Goal: Navigation & Orientation: Find specific page/section

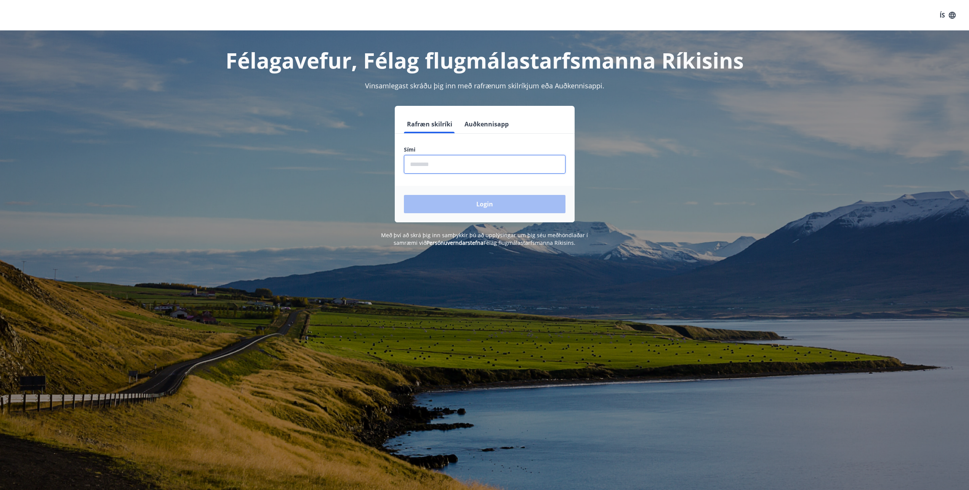
click at [419, 164] on input "phone" at bounding box center [485, 164] width 162 height 19
type input "********"
click at [404, 195] on button "Login" at bounding box center [485, 204] width 162 height 18
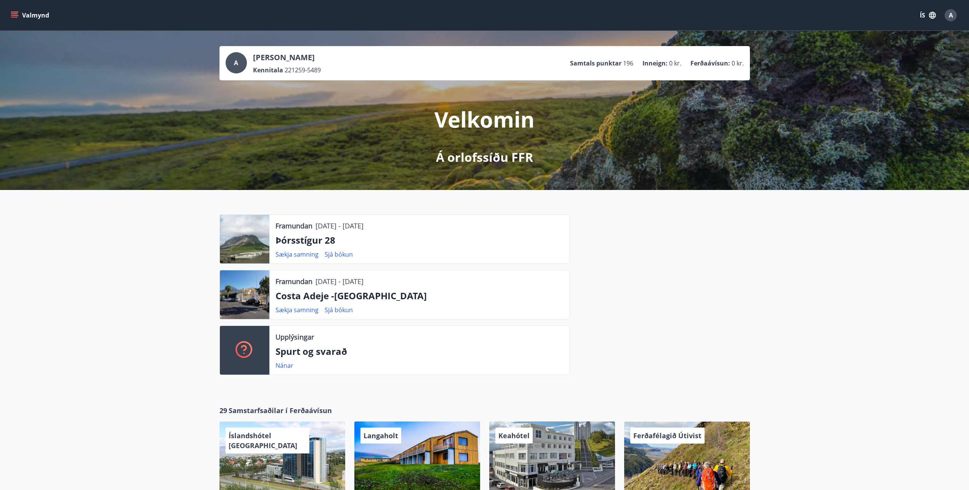
click at [230, 64] on div "A" at bounding box center [236, 62] width 21 height 21
click at [596, 69] on ul "Samtals punktar 196 Inneign : 0 kr. Ferðaávísun : 0 kr." at bounding box center [657, 63] width 174 height 14
click at [14, 13] on icon "menu" at bounding box center [14, 13] width 7 height 1
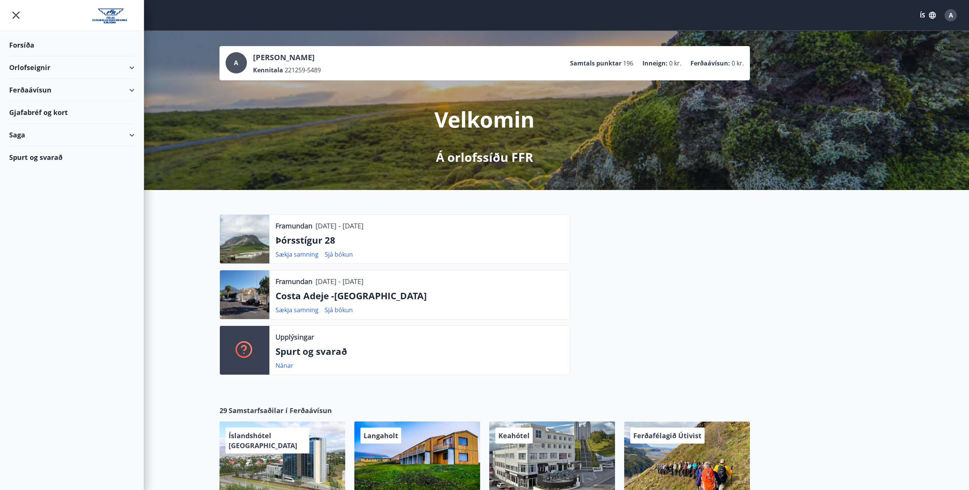
click at [19, 93] on div "Ferðaávísun" at bounding box center [71, 90] width 125 height 22
click at [49, 140] on div "Fá ferðaávísun endurgreidda" at bounding box center [71, 141] width 113 height 16
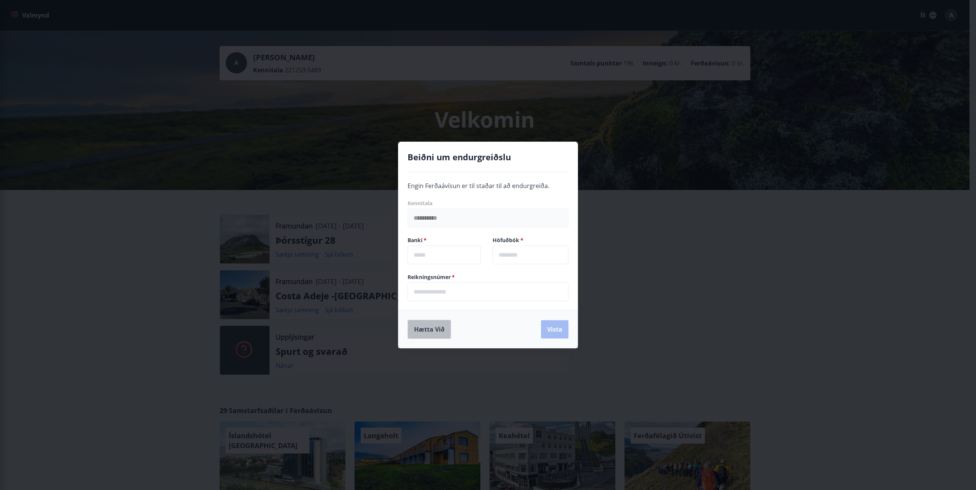
click at [431, 330] on button "Hætta við" at bounding box center [428, 329] width 43 height 19
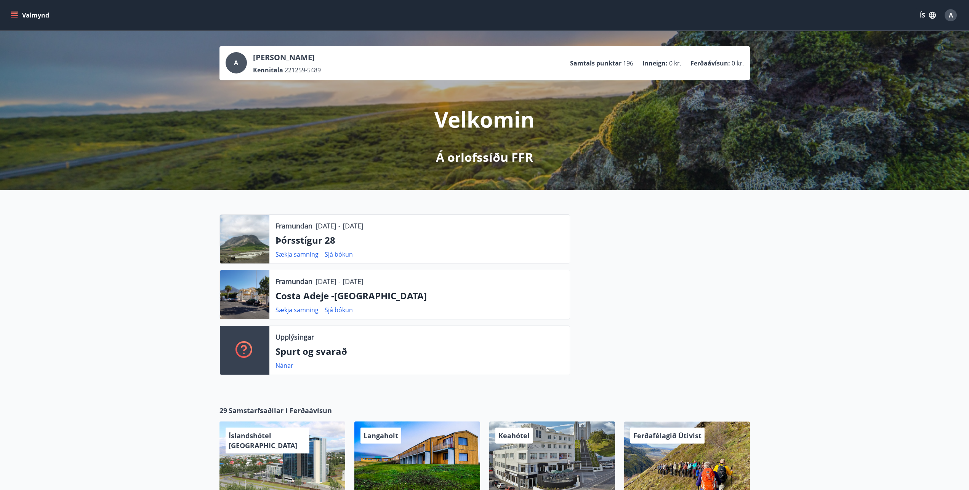
click at [13, 16] on icon "menu" at bounding box center [15, 15] width 8 height 8
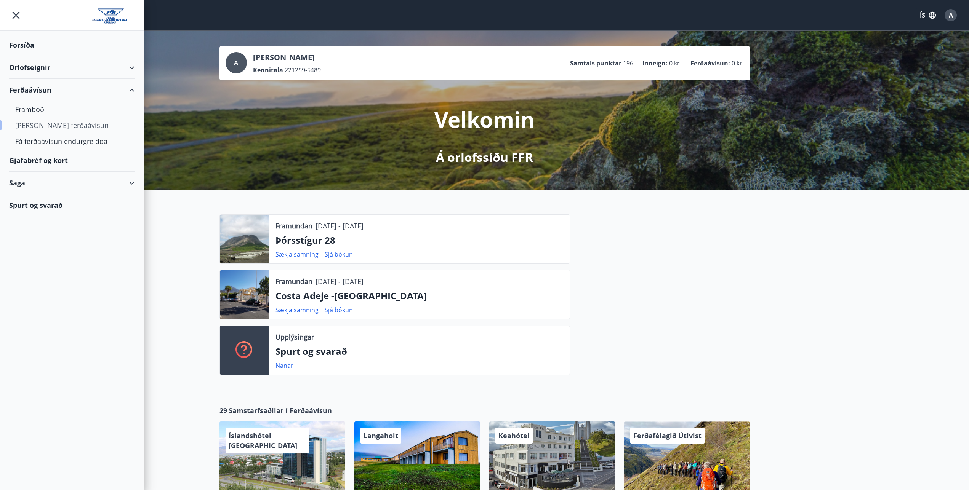
click at [35, 127] on div "Kaupa ferðaávísun" at bounding box center [71, 125] width 113 height 16
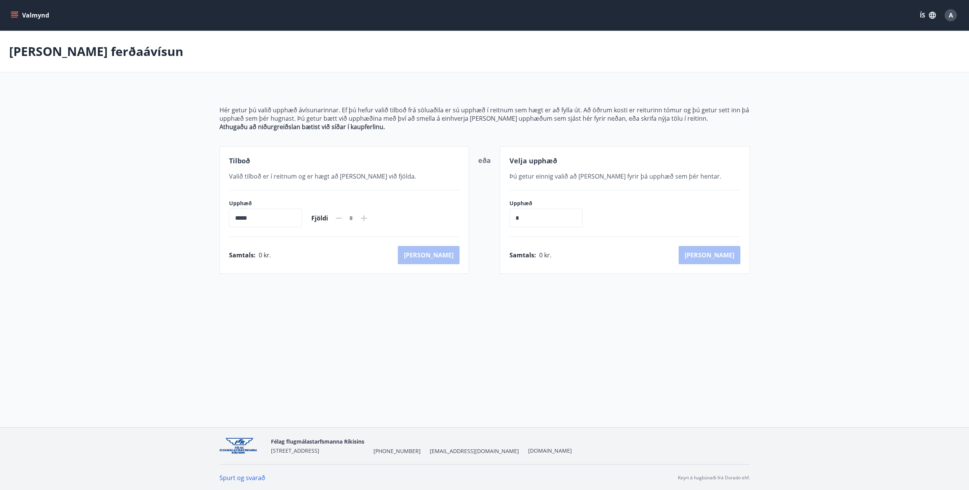
click at [369, 217] on icon at bounding box center [363, 218] width 9 height 9
click at [14, 15] on icon "menu" at bounding box center [15, 15] width 8 height 8
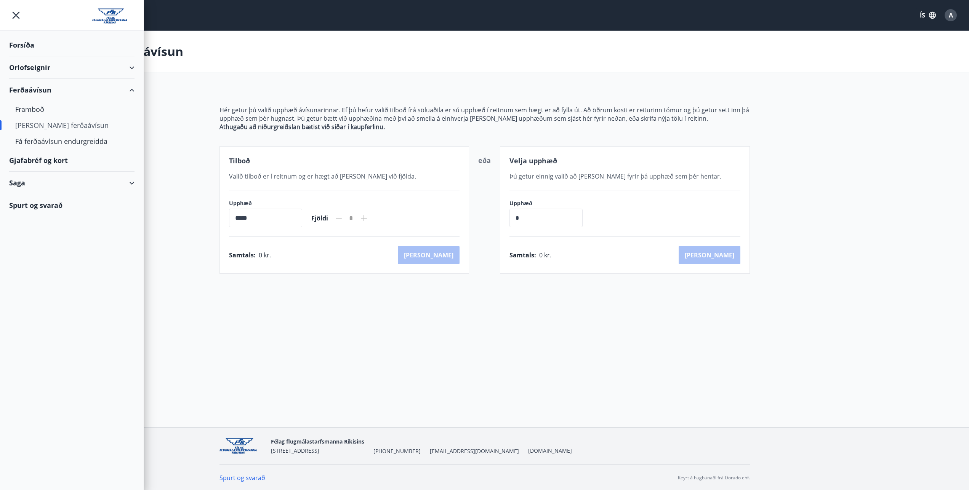
click at [30, 160] on div "Gjafabréf og kort" at bounding box center [71, 160] width 125 height 22
click at [25, 46] on div "Forsíða" at bounding box center [71, 45] width 125 height 22
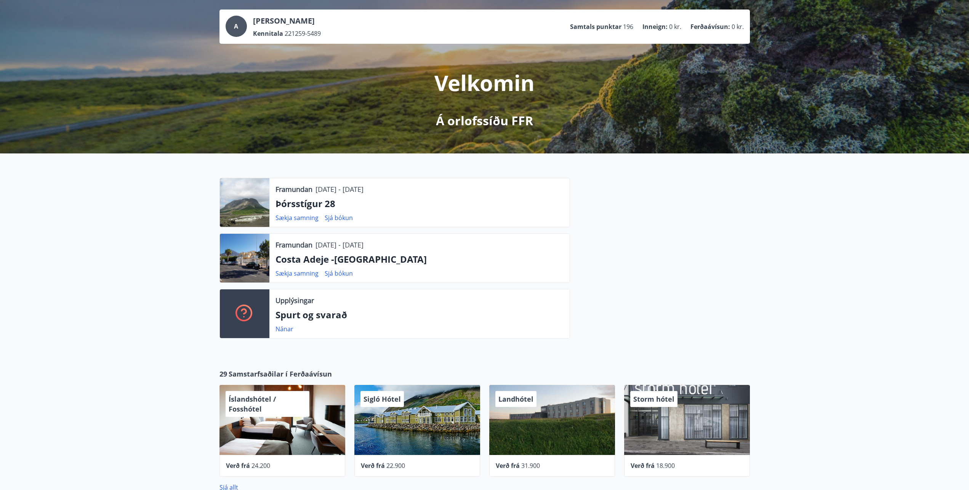
scroll to position [78, 0]
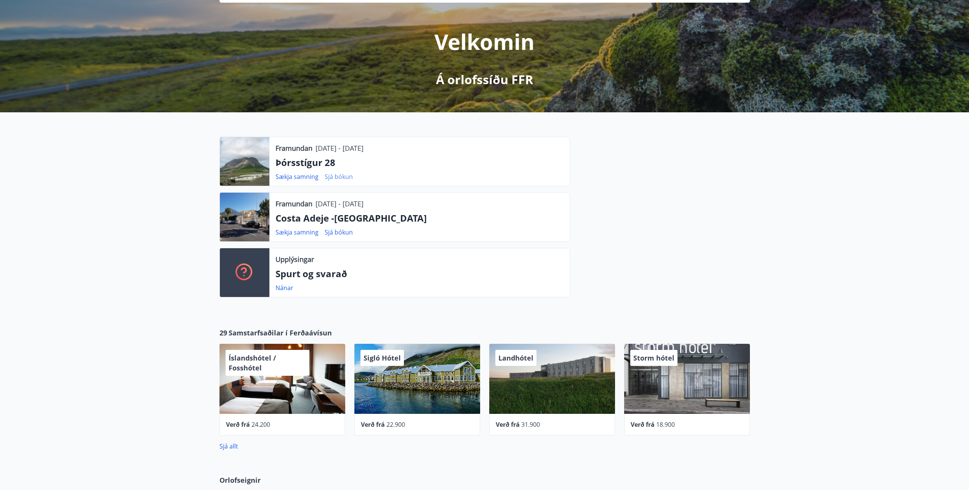
click at [335, 177] on link "Sjá bókun" at bounding box center [339, 177] width 28 height 8
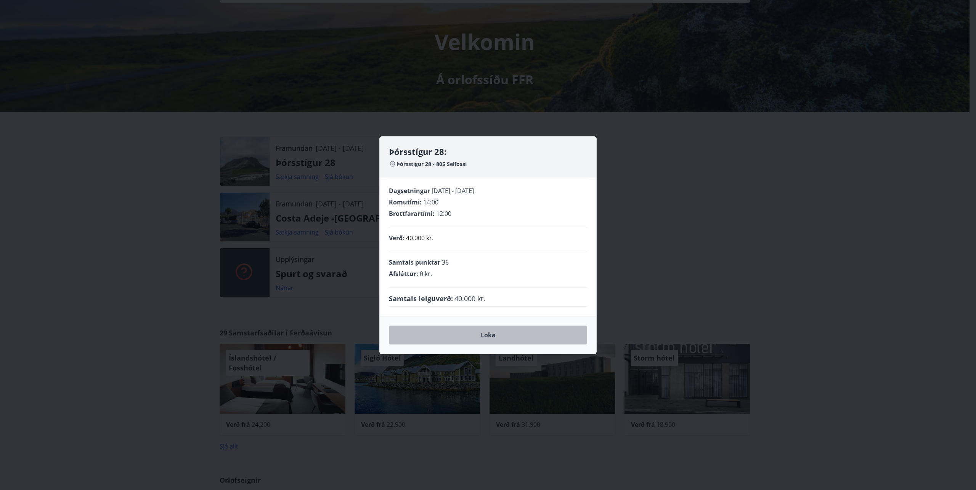
click at [488, 329] on button "Loka" at bounding box center [488, 335] width 198 height 19
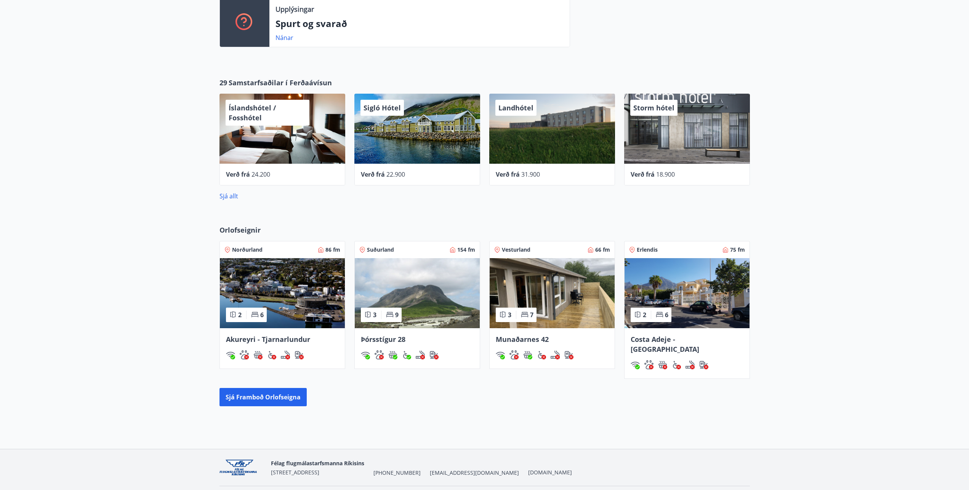
scroll to position [341, 0]
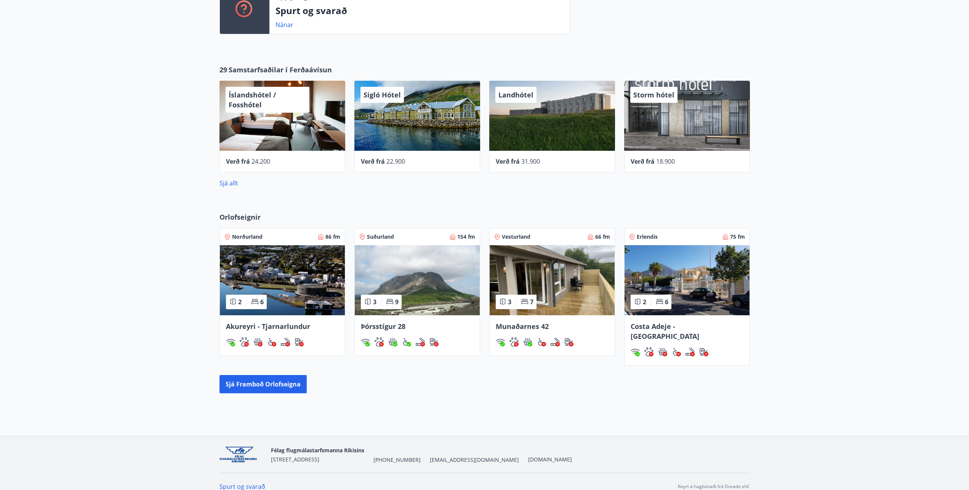
click at [420, 298] on img at bounding box center [417, 280] width 125 height 70
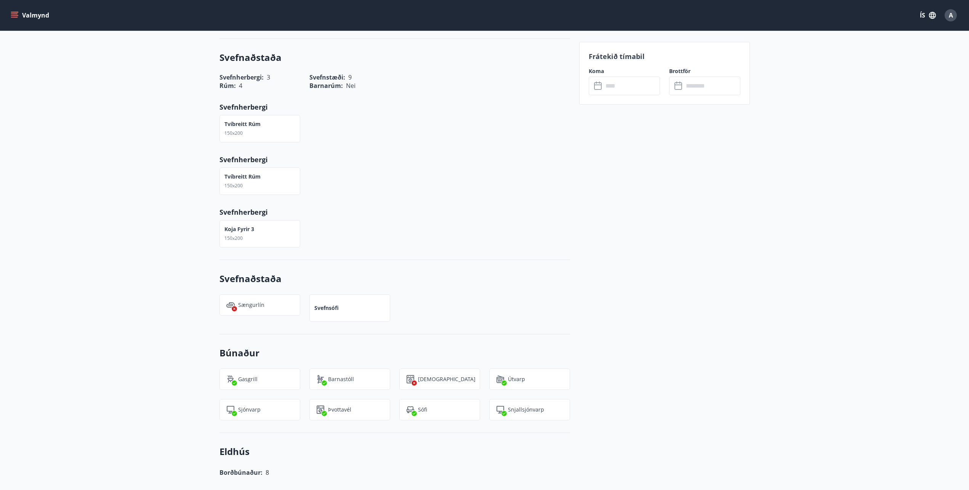
scroll to position [466, 0]
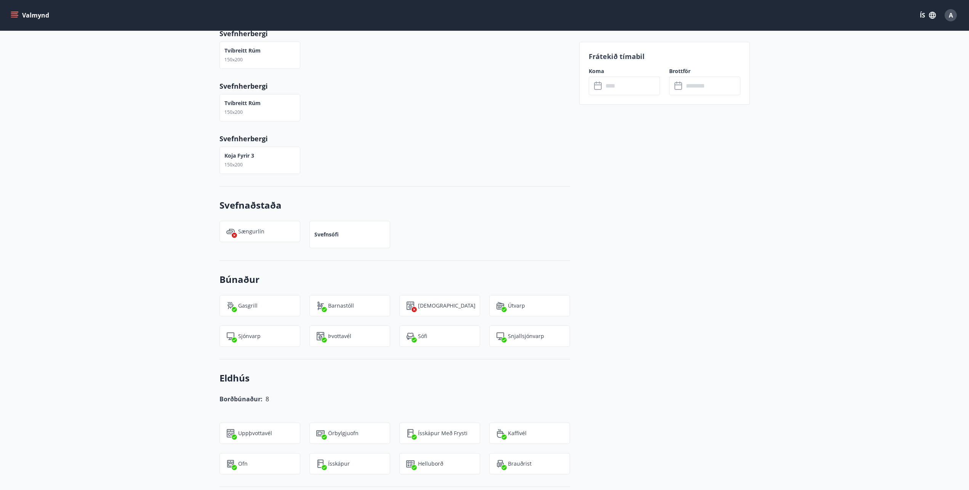
click at [265, 385] on div "Borðbúnaður: 8" at bounding box center [390, 395] width 360 height 20
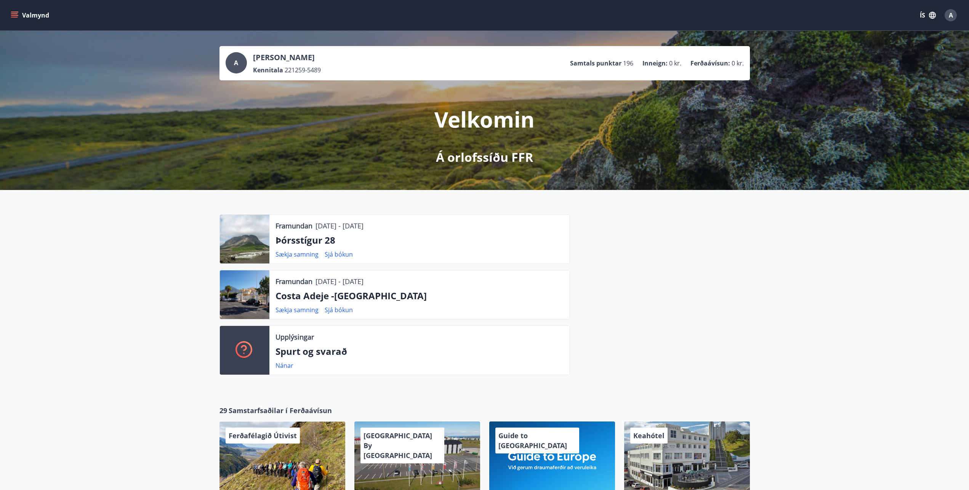
click at [244, 245] on div at bounding box center [245, 239] width 50 height 49
click at [334, 253] on link "Sjá bókun" at bounding box center [339, 254] width 28 height 8
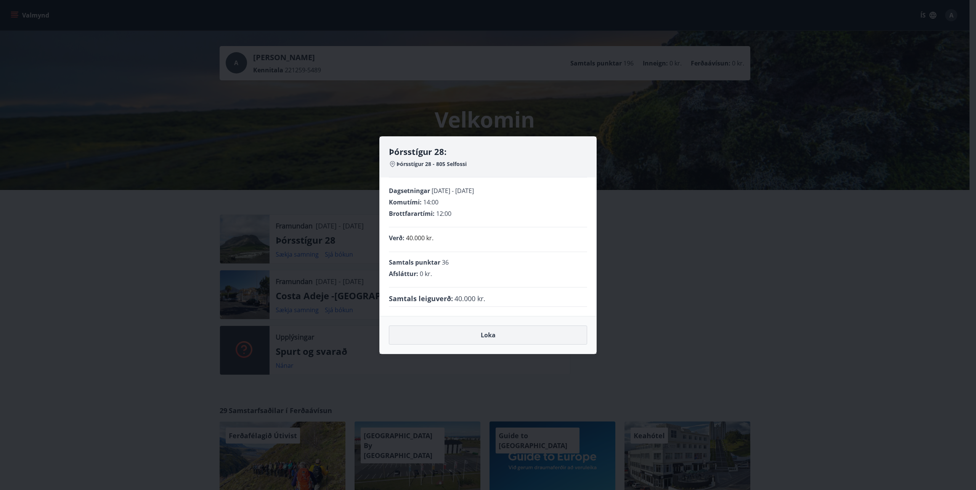
click at [514, 335] on button "Loka" at bounding box center [488, 335] width 198 height 19
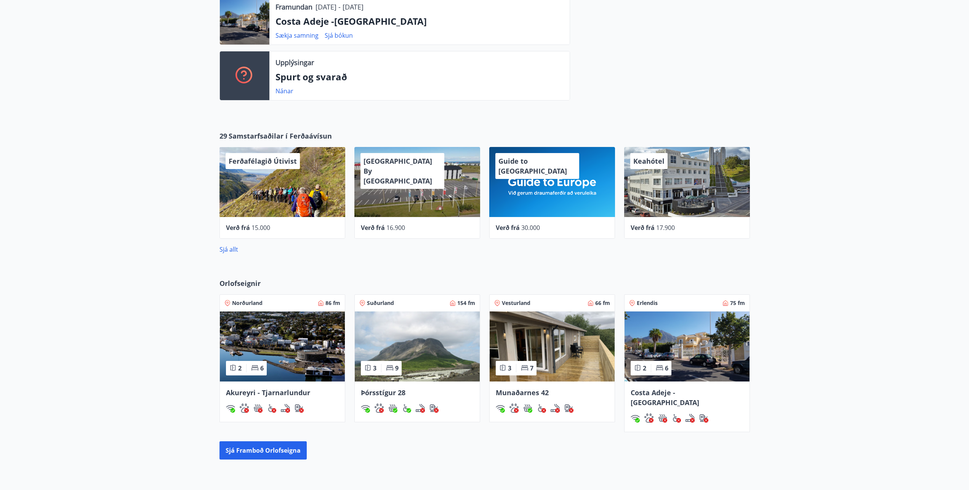
scroll to position [341, 0]
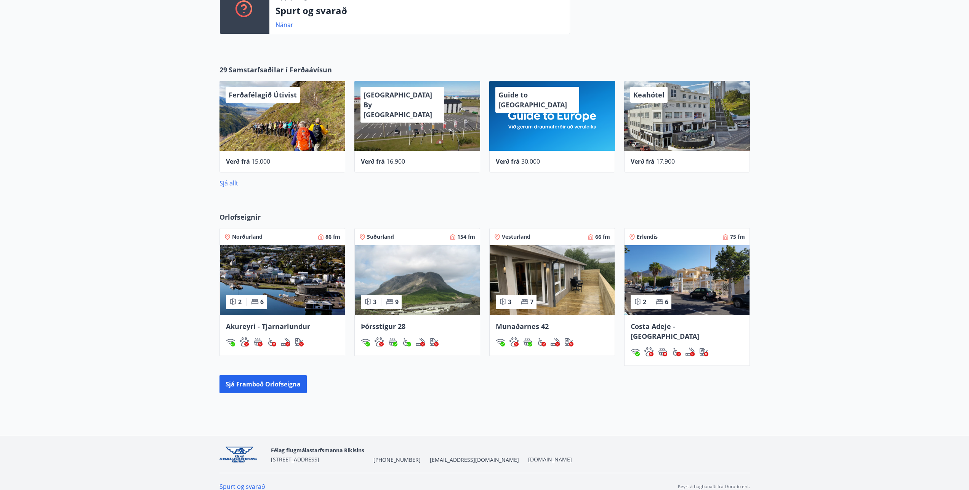
click at [436, 304] on img at bounding box center [417, 280] width 125 height 70
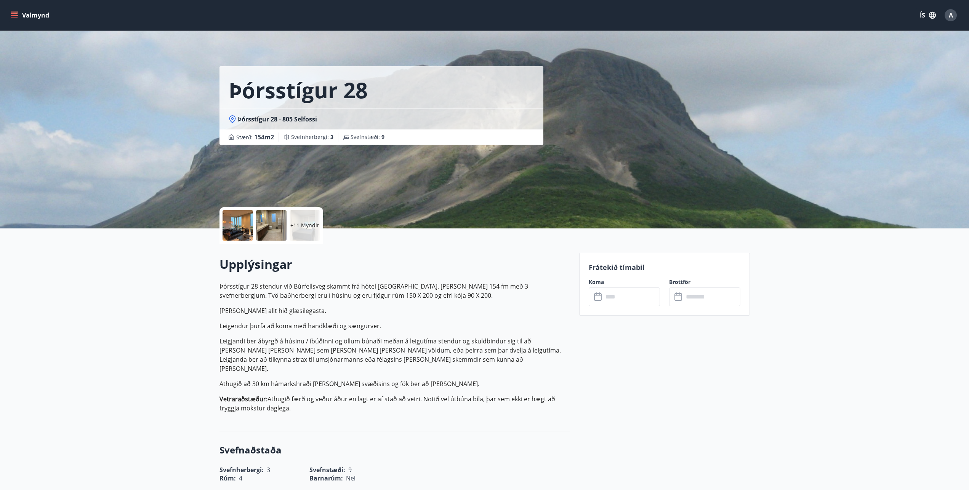
click at [240, 229] on div at bounding box center [238, 225] width 30 height 30
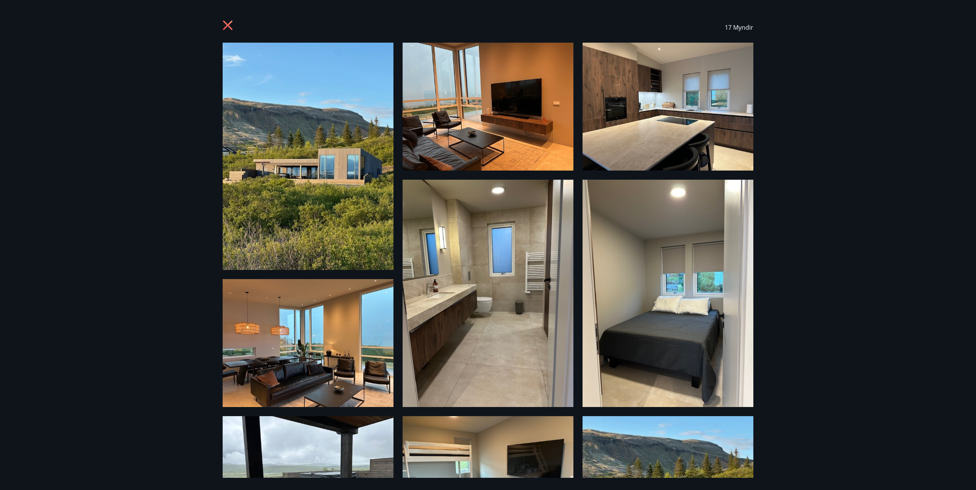
click at [335, 176] on img at bounding box center [308, 157] width 171 height 228
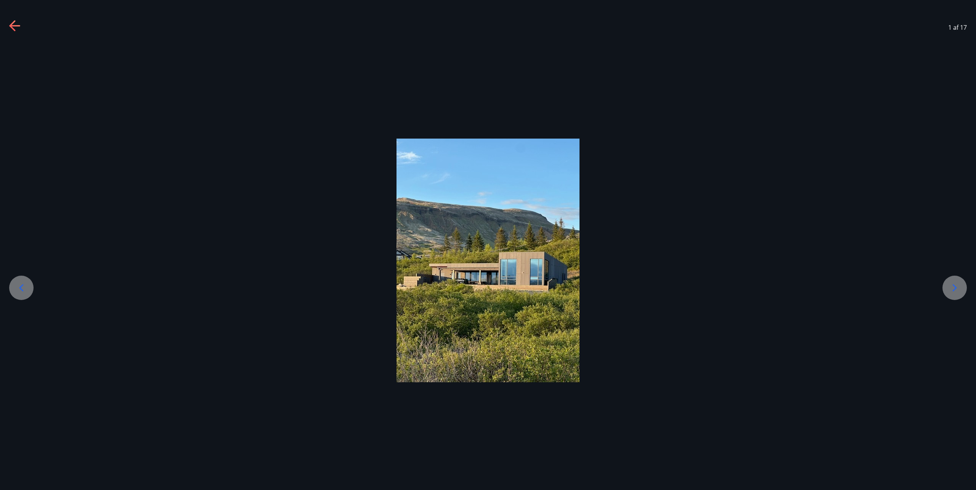
click at [952, 292] on icon at bounding box center [954, 288] width 12 height 12
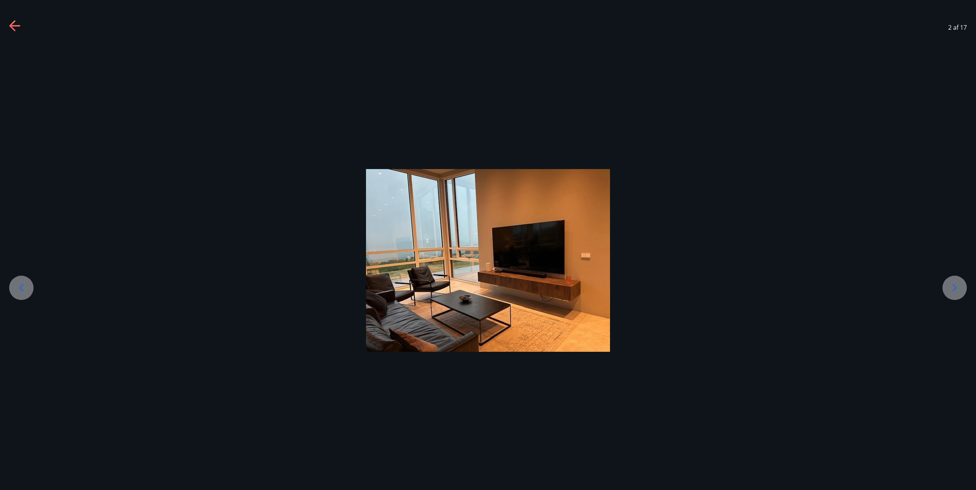
click at [952, 292] on icon at bounding box center [954, 288] width 12 height 12
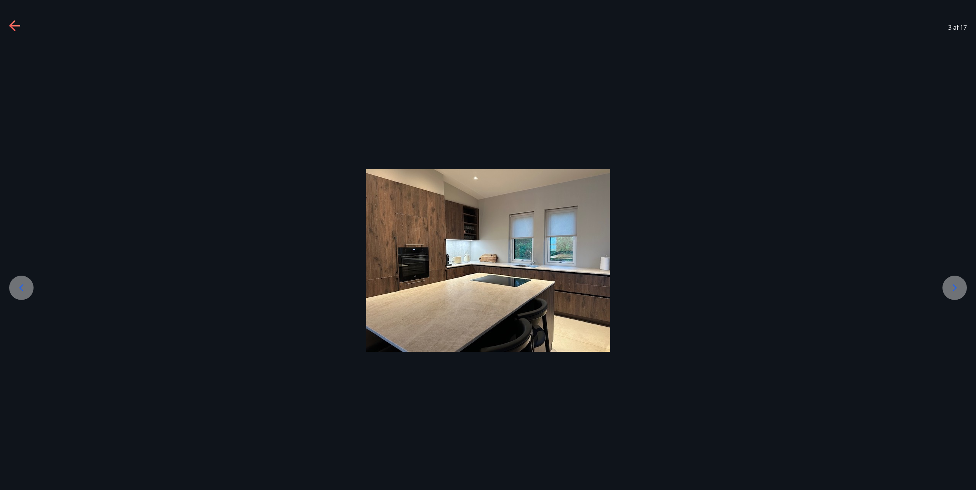
click at [952, 292] on icon at bounding box center [954, 288] width 12 height 12
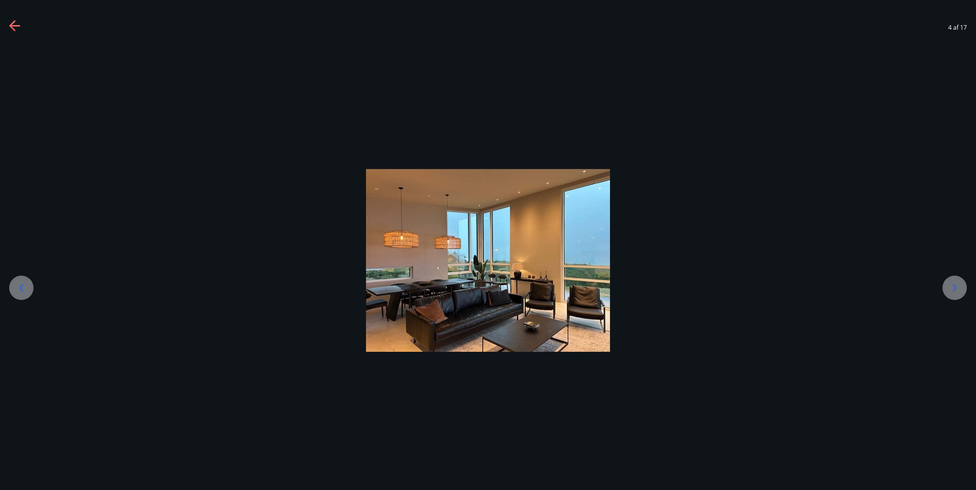
click at [952, 292] on icon at bounding box center [954, 288] width 12 height 12
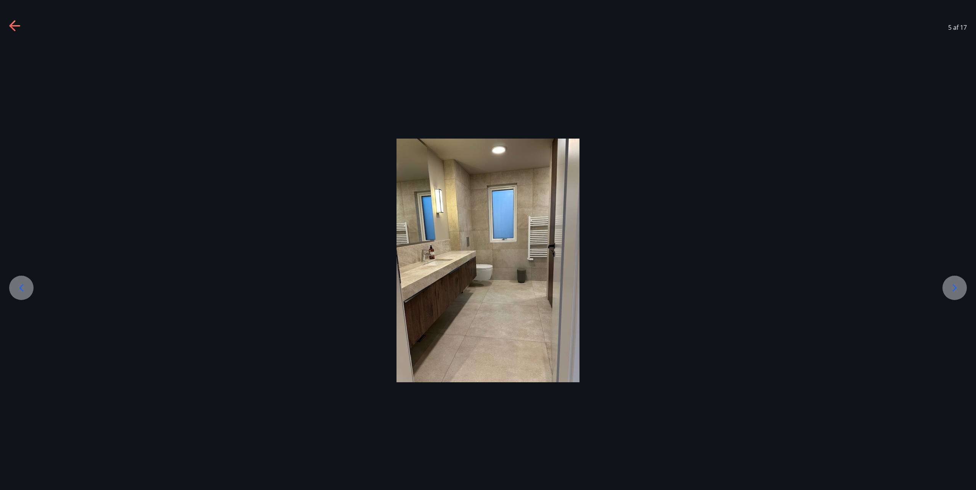
click at [952, 292] on icon at bounding box center [954, 288] width 12 height 12
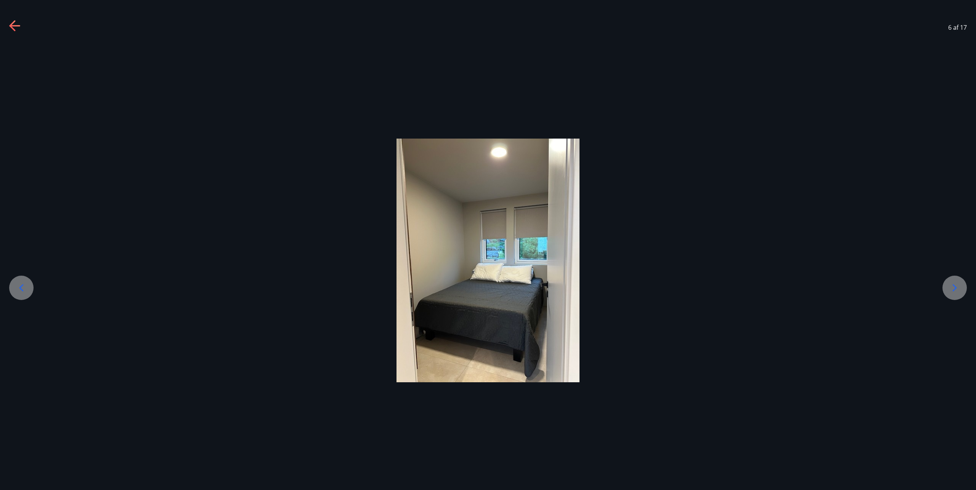
click at [952, 292] on icon at bounding box center [954, 288] width 12 height 12
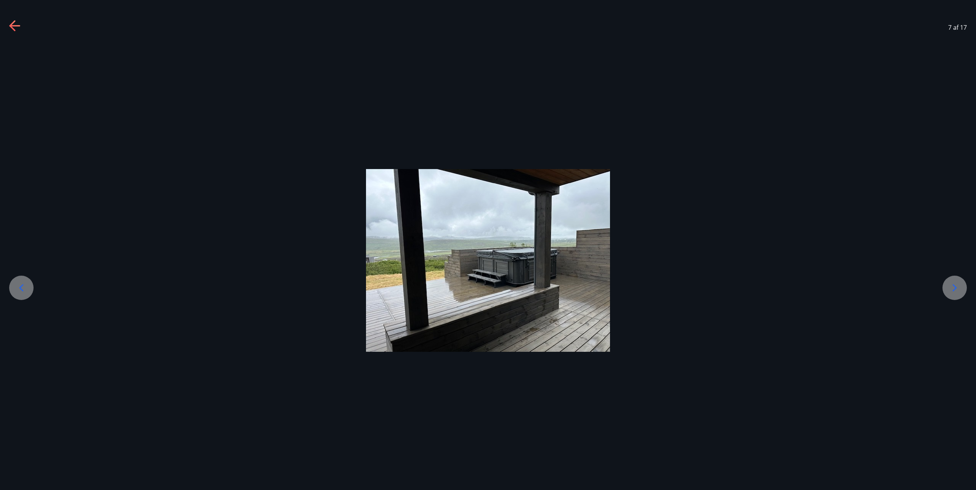
click at [952, 292] on icon at bounding box center [954, 288] width 12 height 12
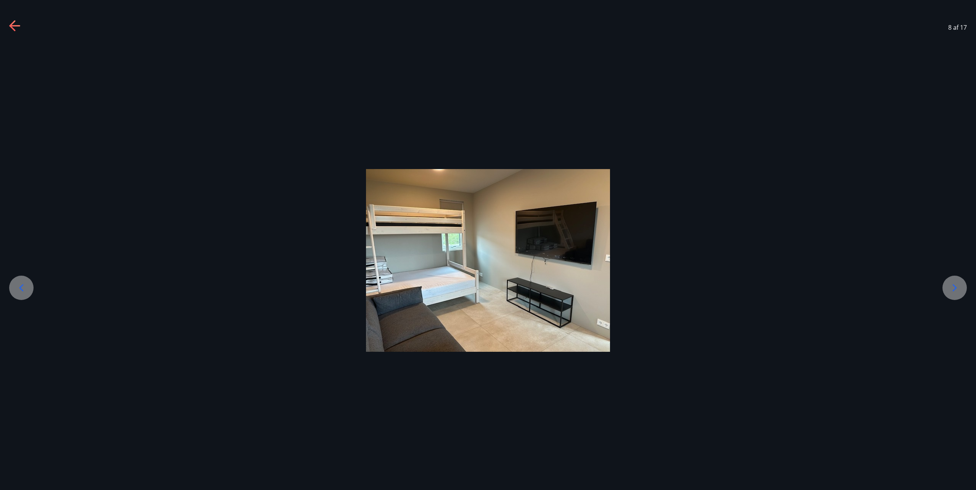
click at [952, 292] on icon at bounding box center [954, 288] width 12 height 12
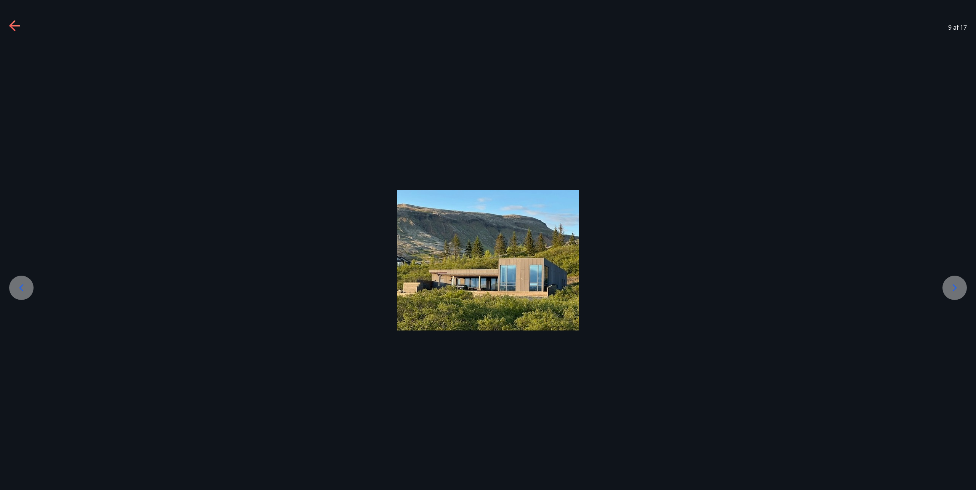
click at [952, 292] on icon at bounding box center [954, 288] width 12 height 12
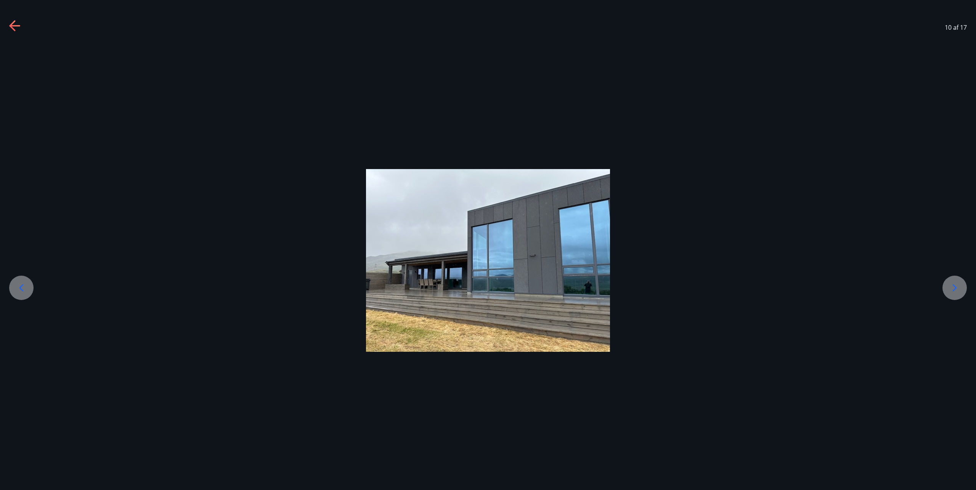
click at [952, 292] on icon at bounding box center [954, 288] width 12 height 12
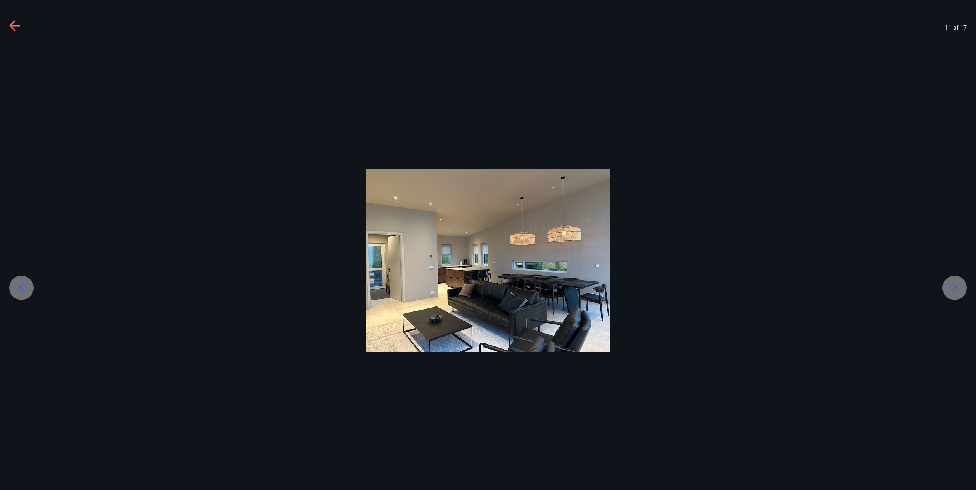
click at [952, 292] on icon at bounding box center [954, 288] width 12 height 12
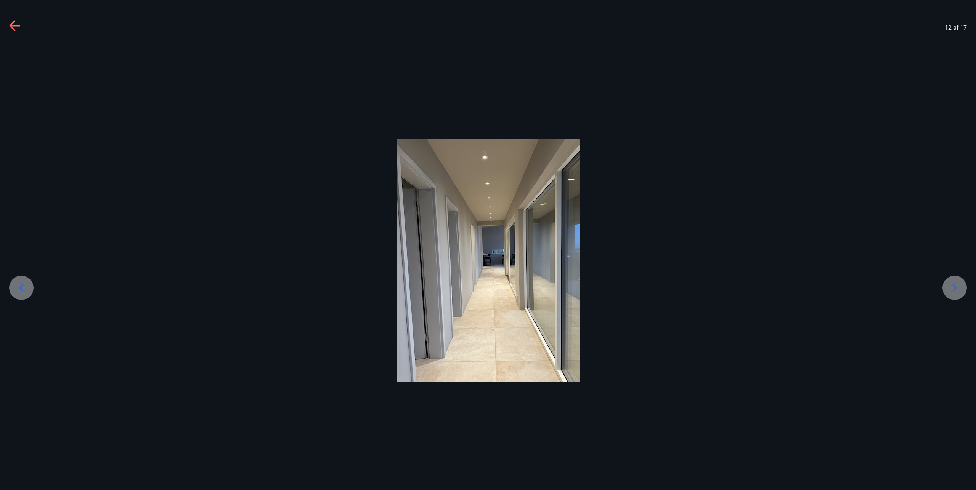
click at [952, 292] on icon at bounding box center [954, 288] width 12 height 12
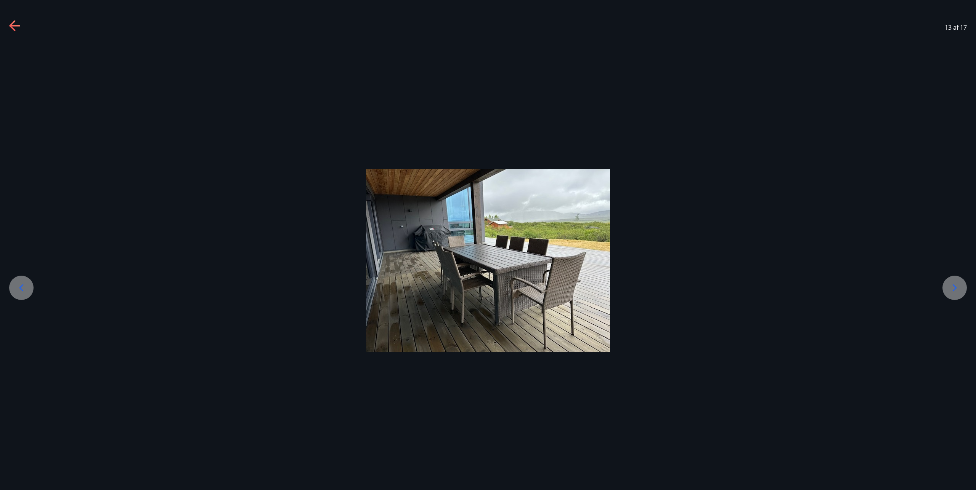
click at [952, 292] on icon at bounding box center [954, 288] width 12 height 12
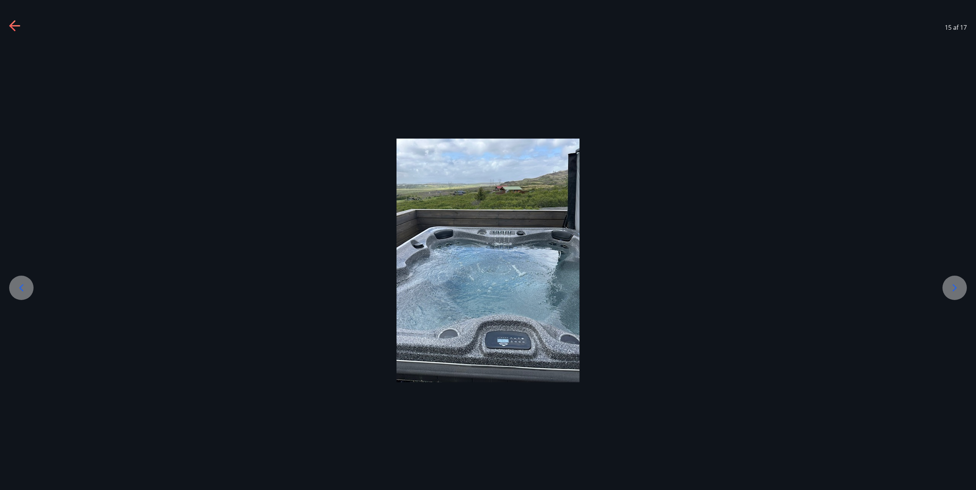
click at [952, 292] on icon at bounding box center [954, 288] width 12 height 12
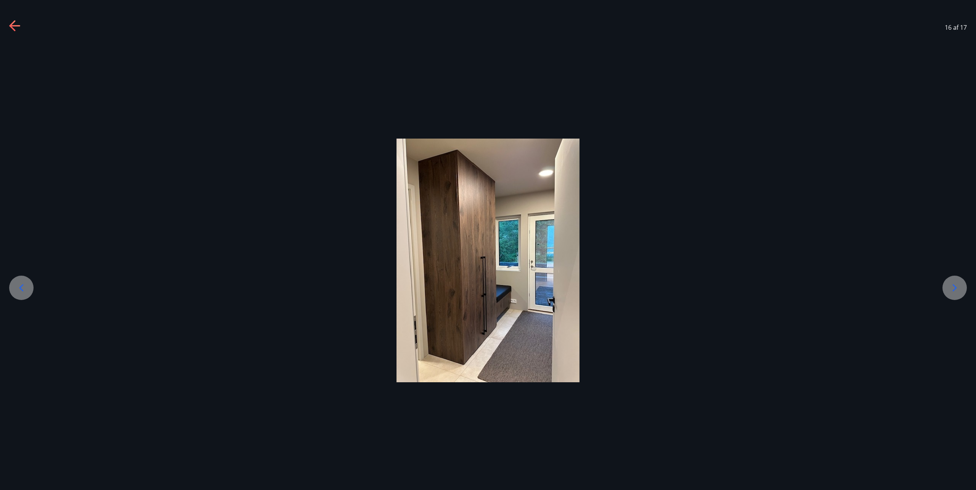
click at [962, 289] on div at bounding box center [954, 288] width 24 height 24
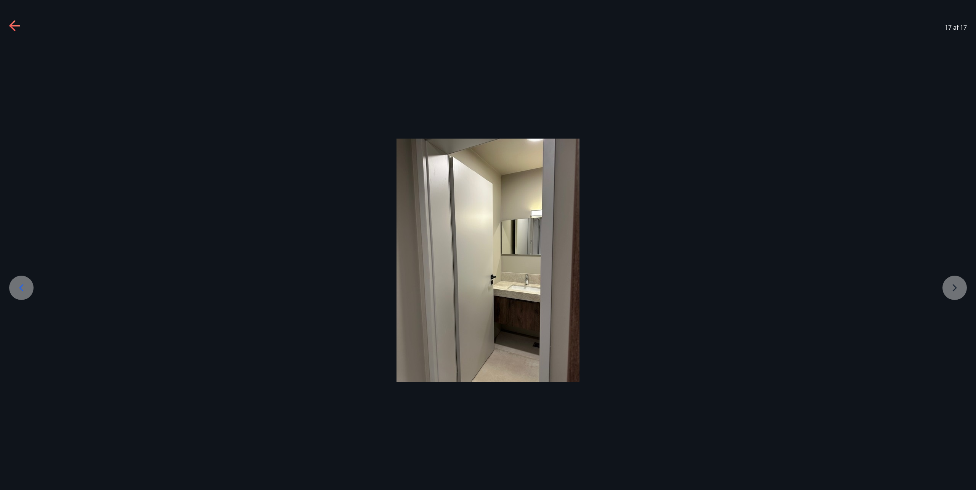
click at [962, 289] on div at bounding box center [488, 261] width 976 height 244
click at [953, 291] on div at bounding box center [488, 261] width 976 height 244
